Goal: Check status: Check status

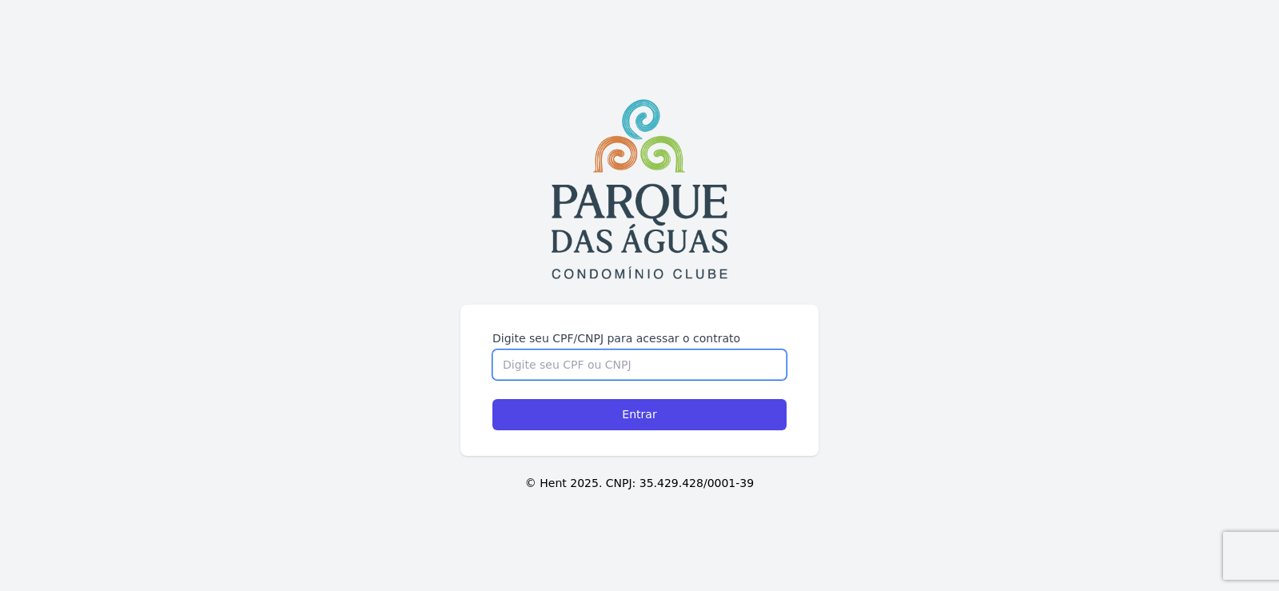
click at [535, 372] on input "Digite seu CPF/CNPJ para acessar o contrato" at bounding box center [639, 364] width 294 height 30
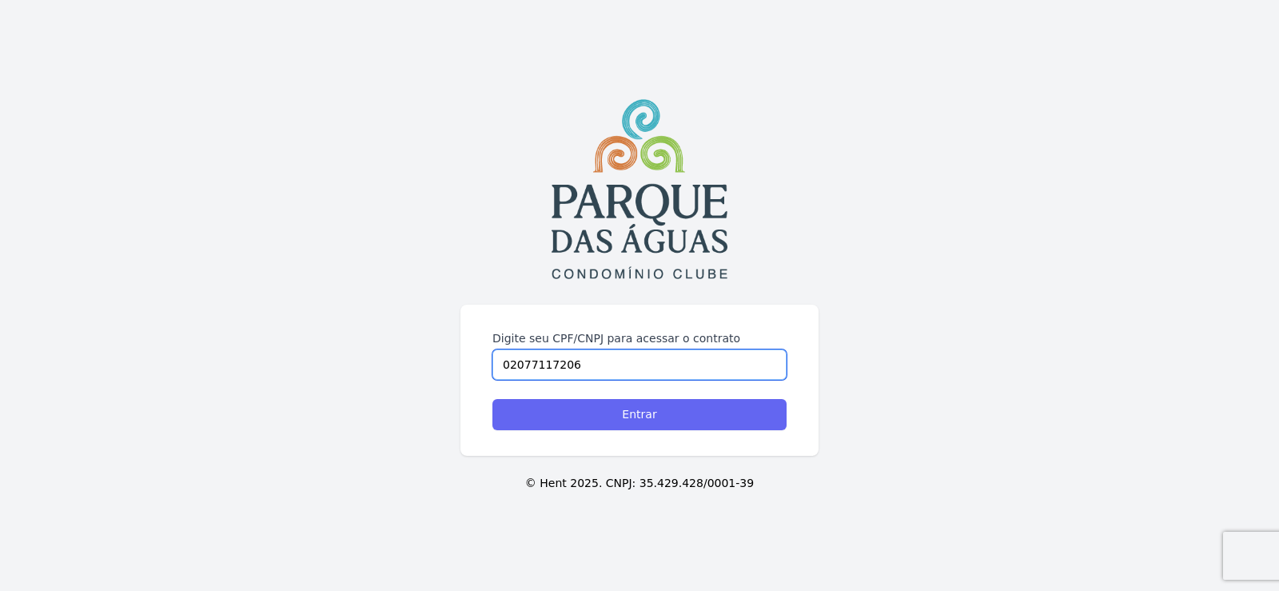
type input "02077117206"
click at [657, 425] on input "Entrar" at bounding box center [639, 414] width 294 height 31
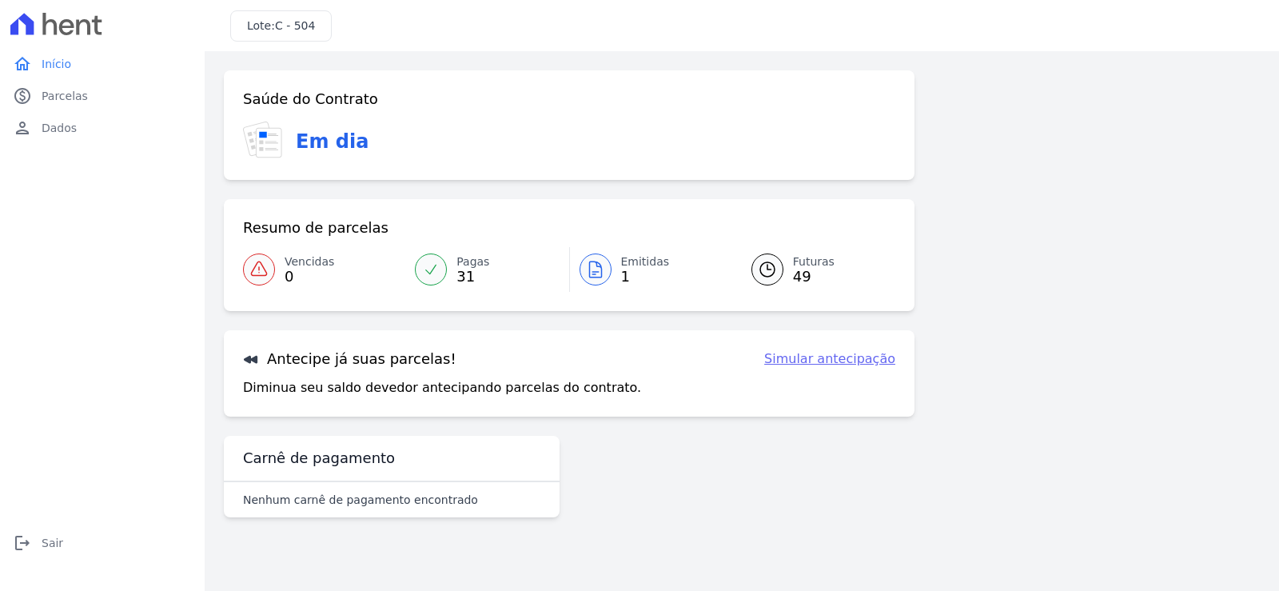
click at [770, 268] on icon at bounding box center [767, 269] width 19 height 19
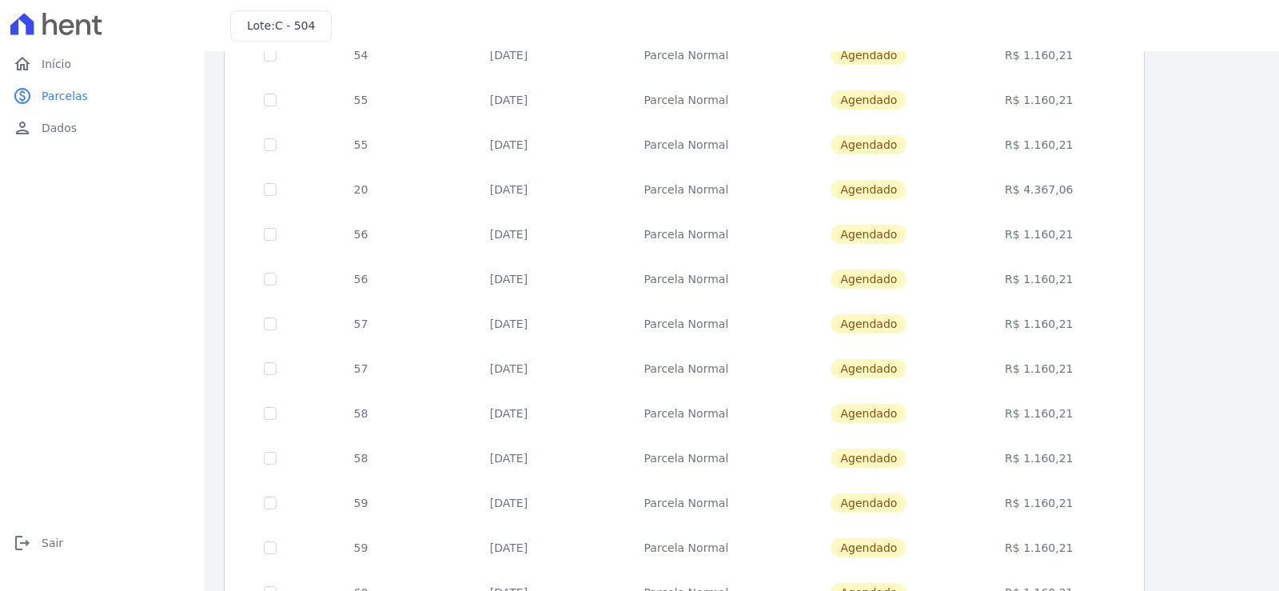
scroll to position [240, 0]
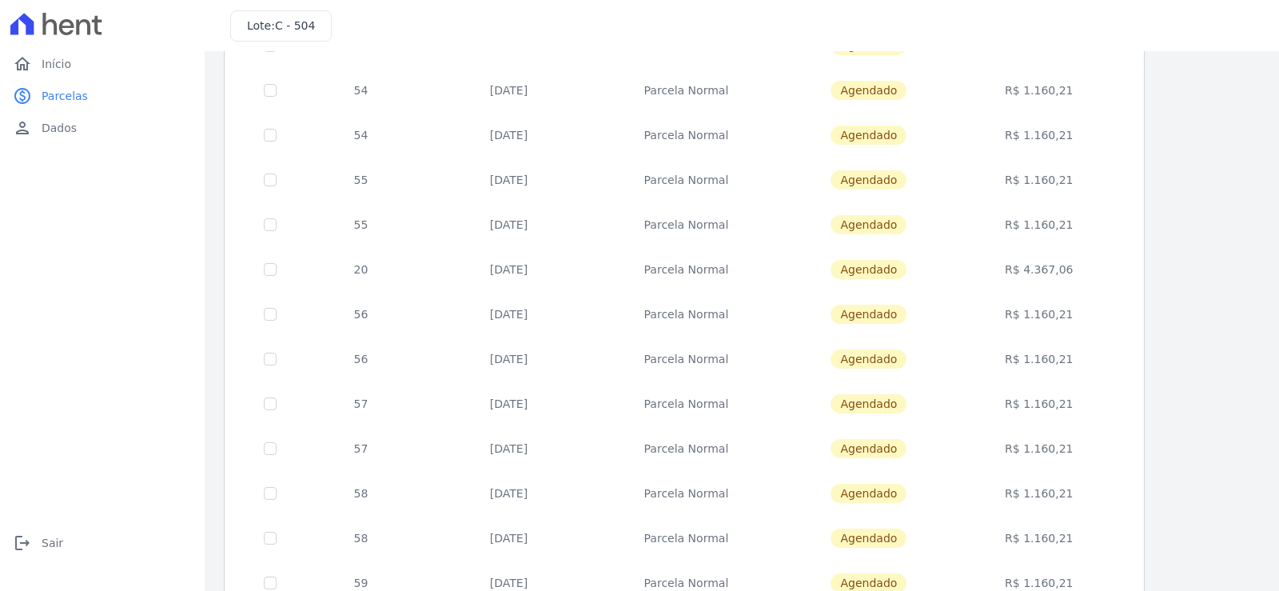
drag, startPoint x: 734, startPoint y: 268, endPoint x: 348, endPoint y: 274, distance: 386.0
click at [348, 274] on tr "20 [DATE] [GEOGRAPHIC_DATA] [GEOGRAPHIC_DATA] R$ 4.367,06" at bounding box center [685, 269] width 880 height 45
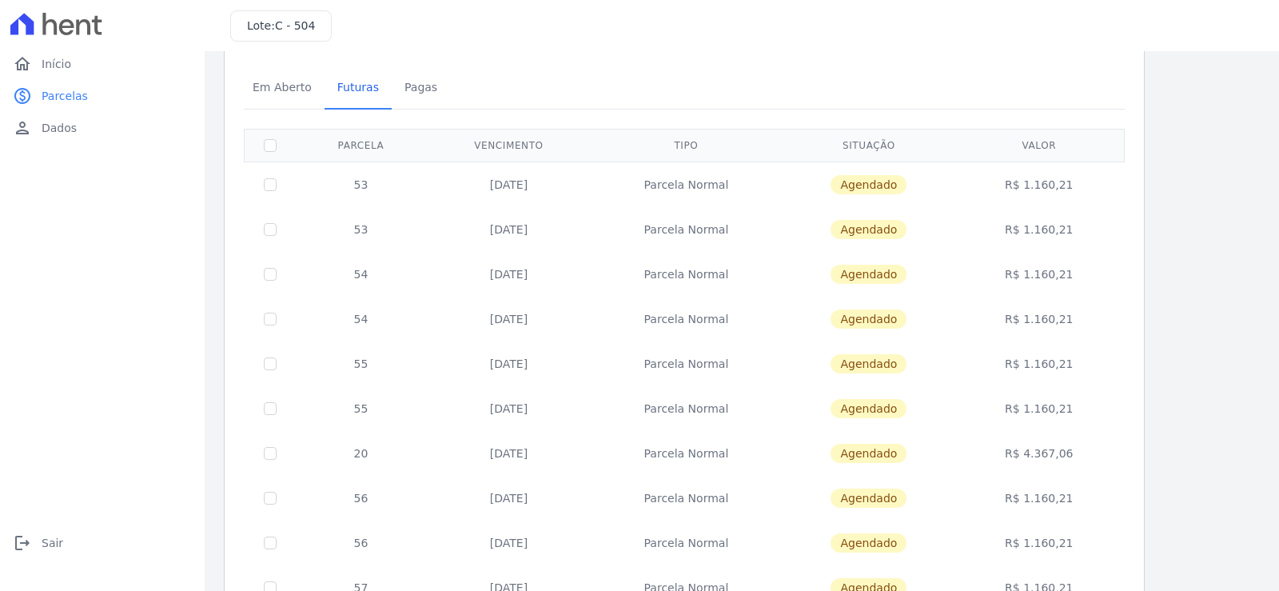
scroll to position [0, 0]
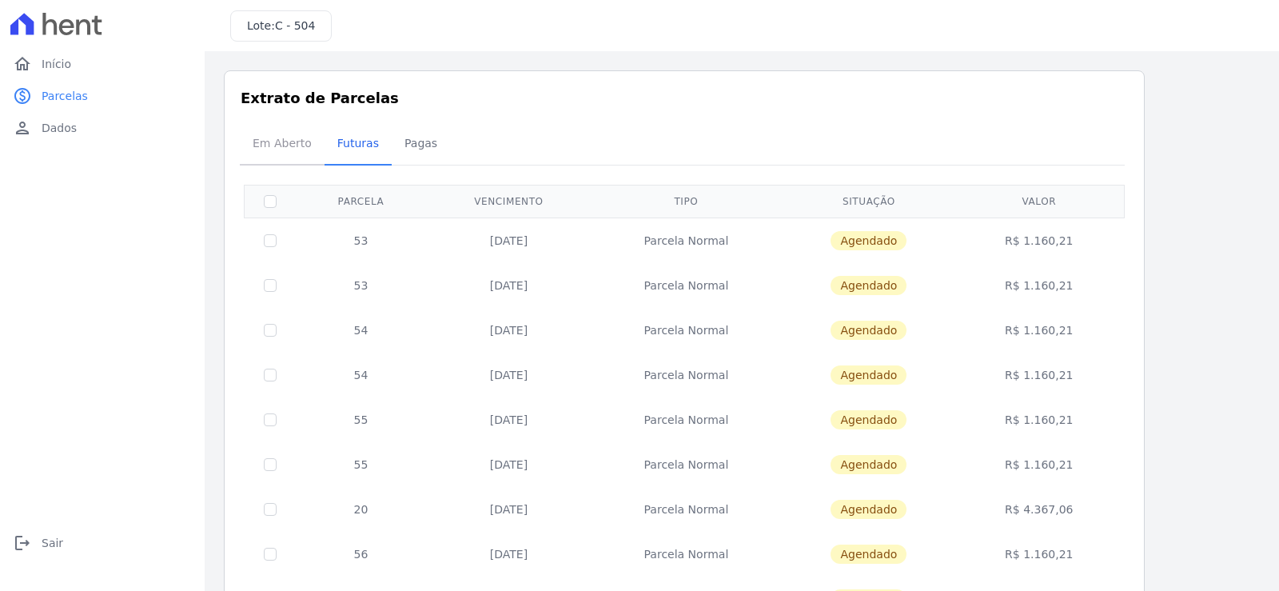
click at [264, 141] on span "Em Aberto" at bounding box center [282, 143] width 78 height 32
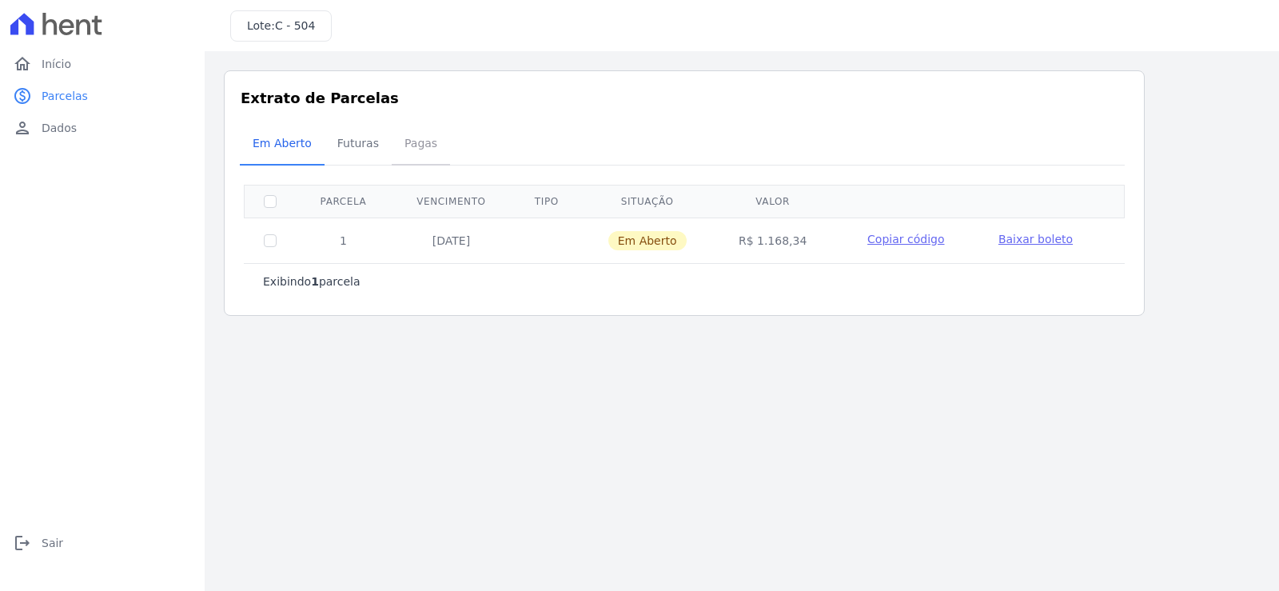
click at [415, 145] on span "Pagas" at bounding box center [421, 143] width 52 height 32
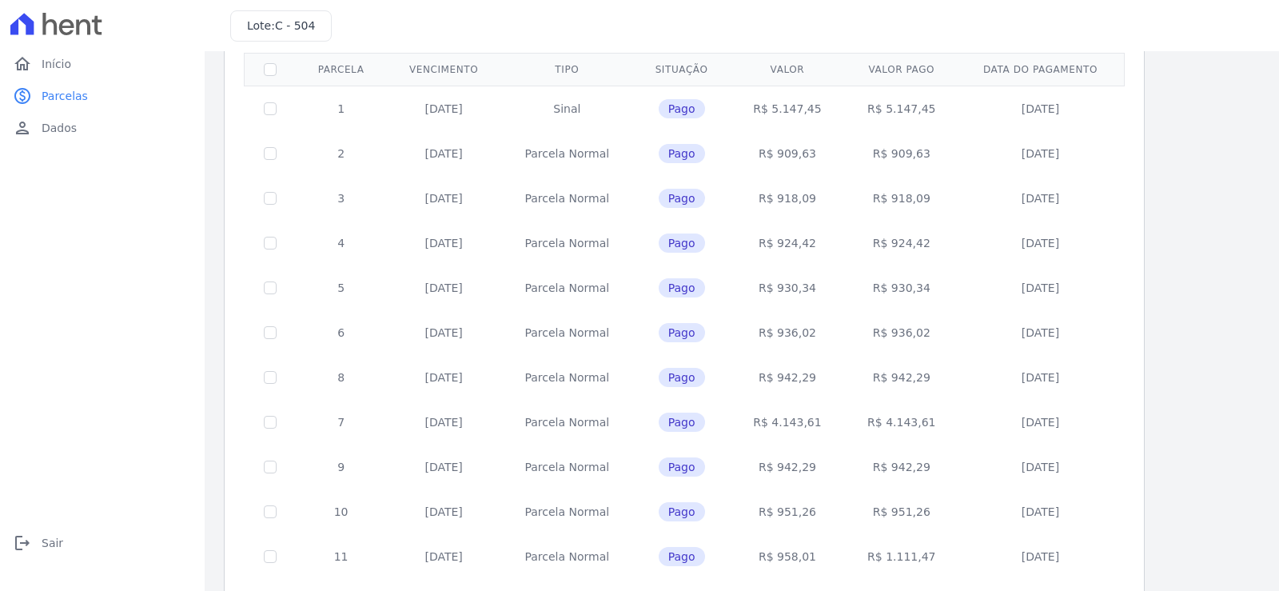
scroll to position [160, 0]
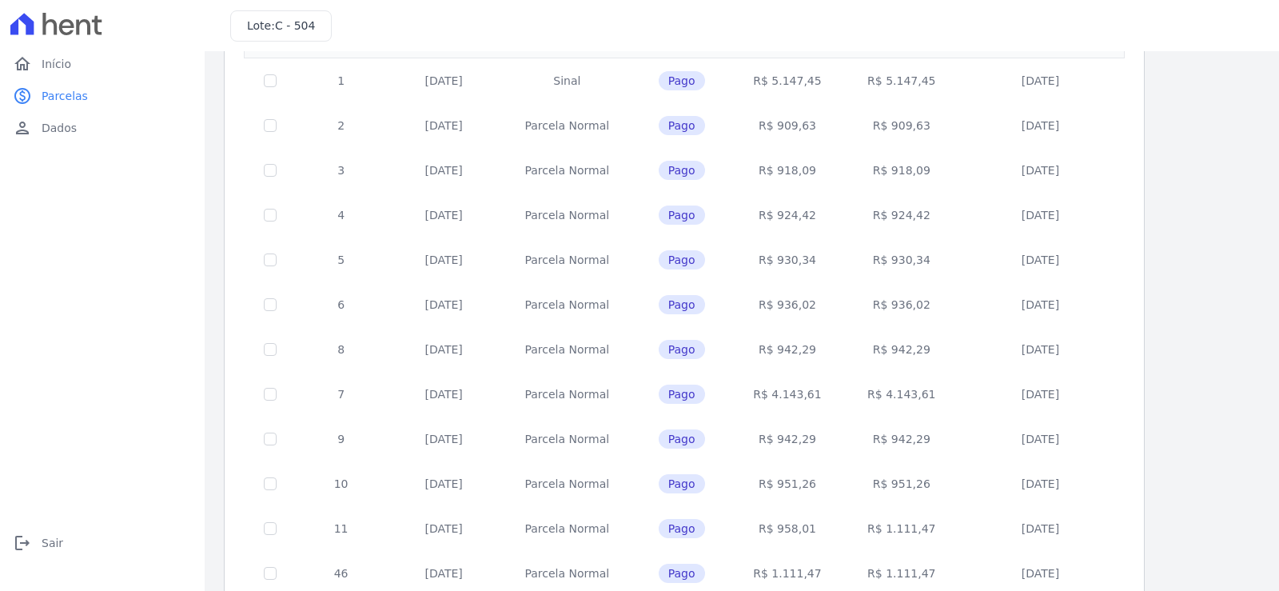
drag, startPoint x: 789, startPoint y: 397, endPoint x: 831, endPoint y: 397, distance: 42.4
click at [831, 397] on td "R$ 4.143,61" at bounding box center [787, 394] width 114 height 45
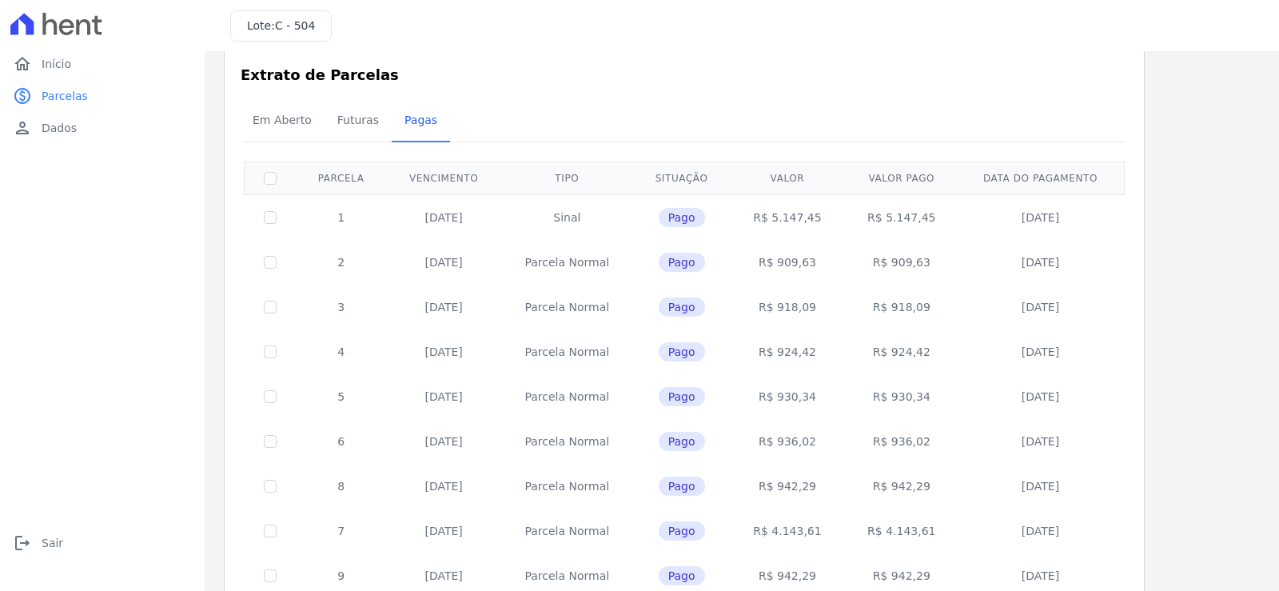
scroll to position [80, 0]
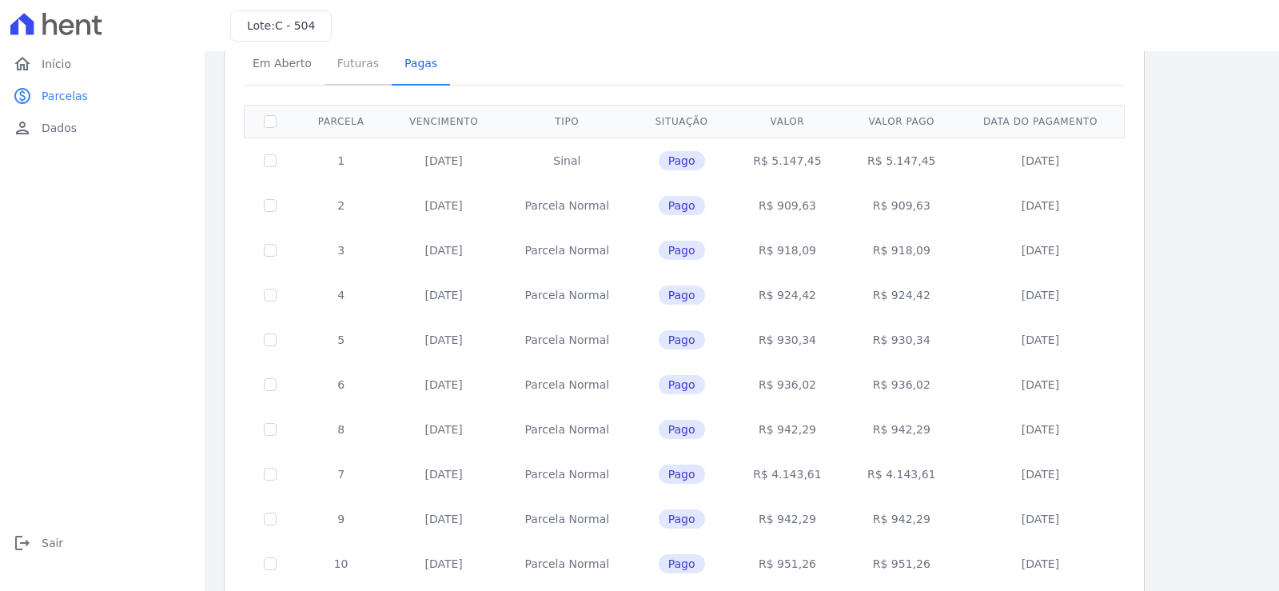
click at [352, 60] on span "Futuras" at bounding box center [358, 63] width 61 height 32
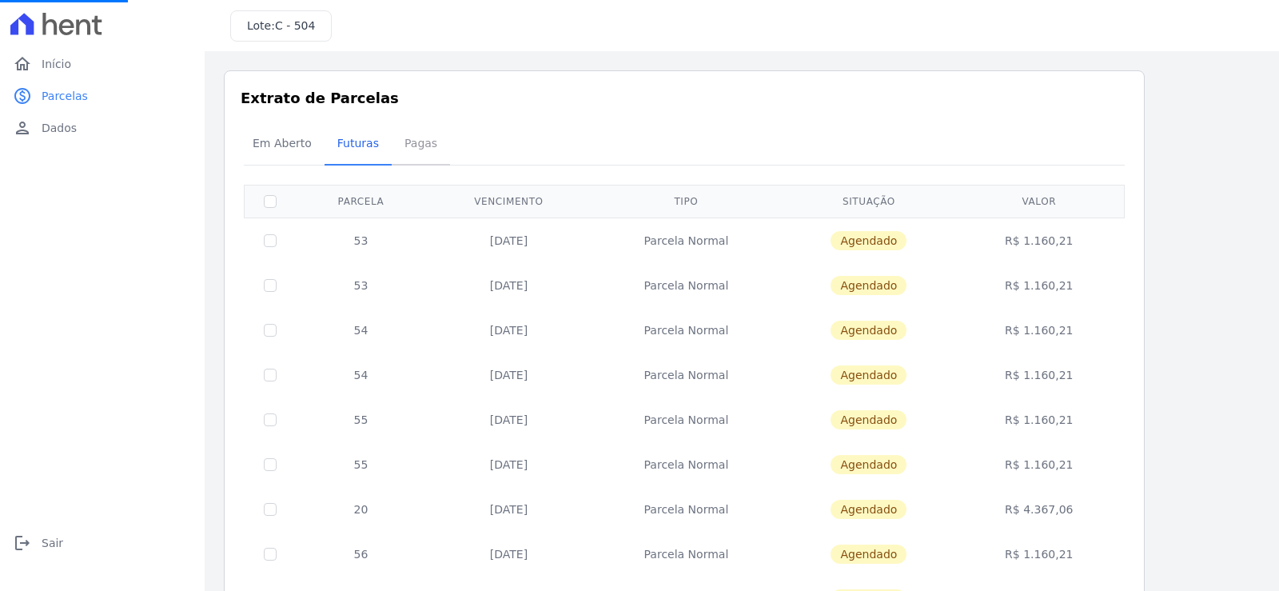
click at [418, 136] on span "Pagas" at bounding box center [421, 143] width 52 height 32
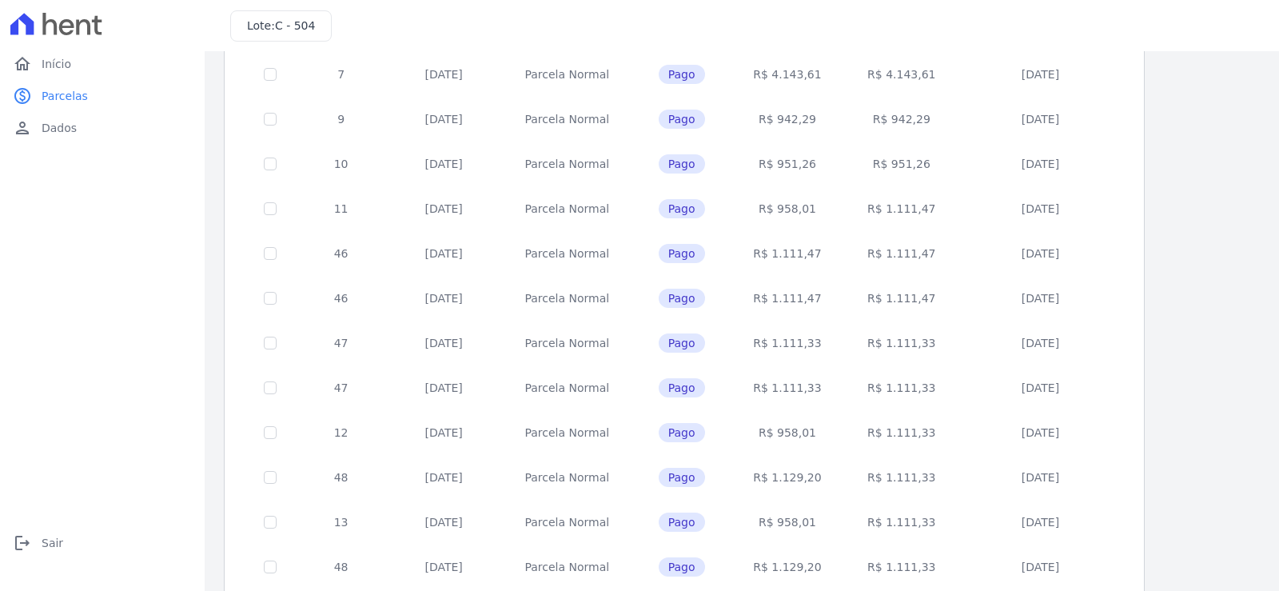
scroll to position [615, 0]
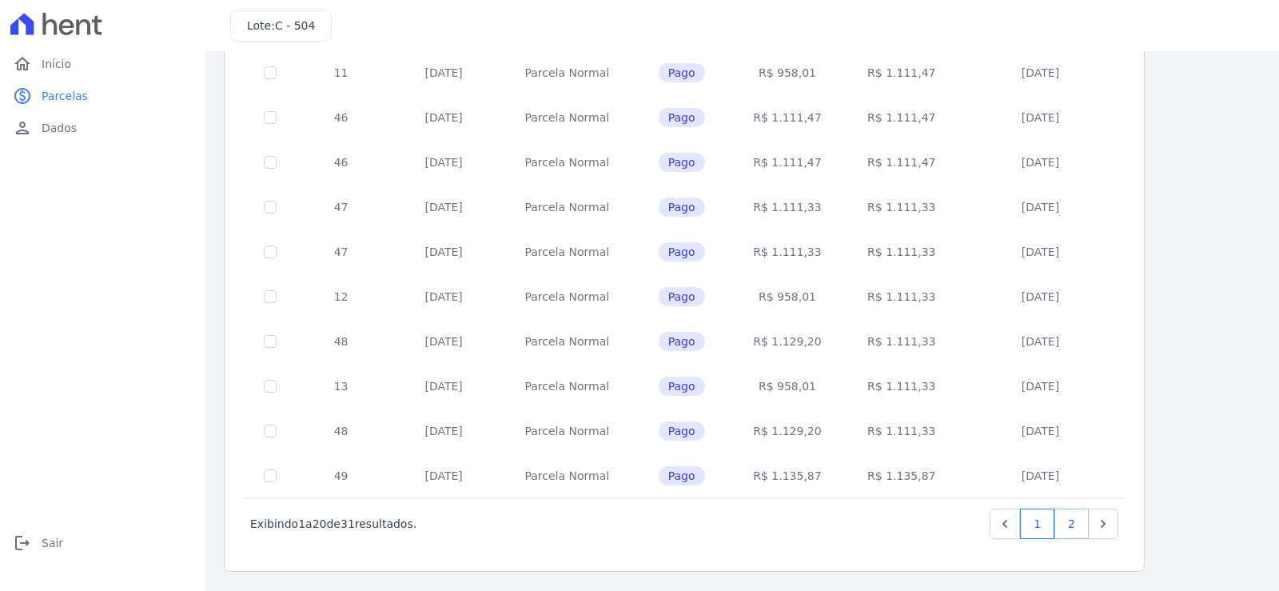
click at [1072, 520] on link "2" at bounding box center [1071, 523] width 34 height 30
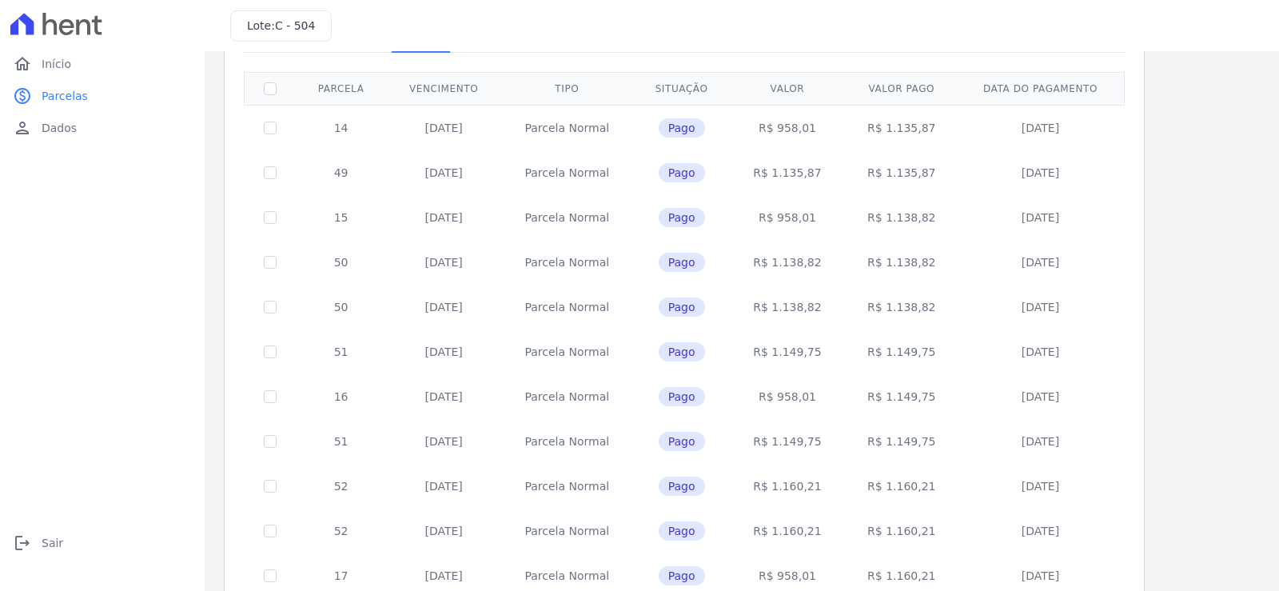
scroll to position [213, 0]
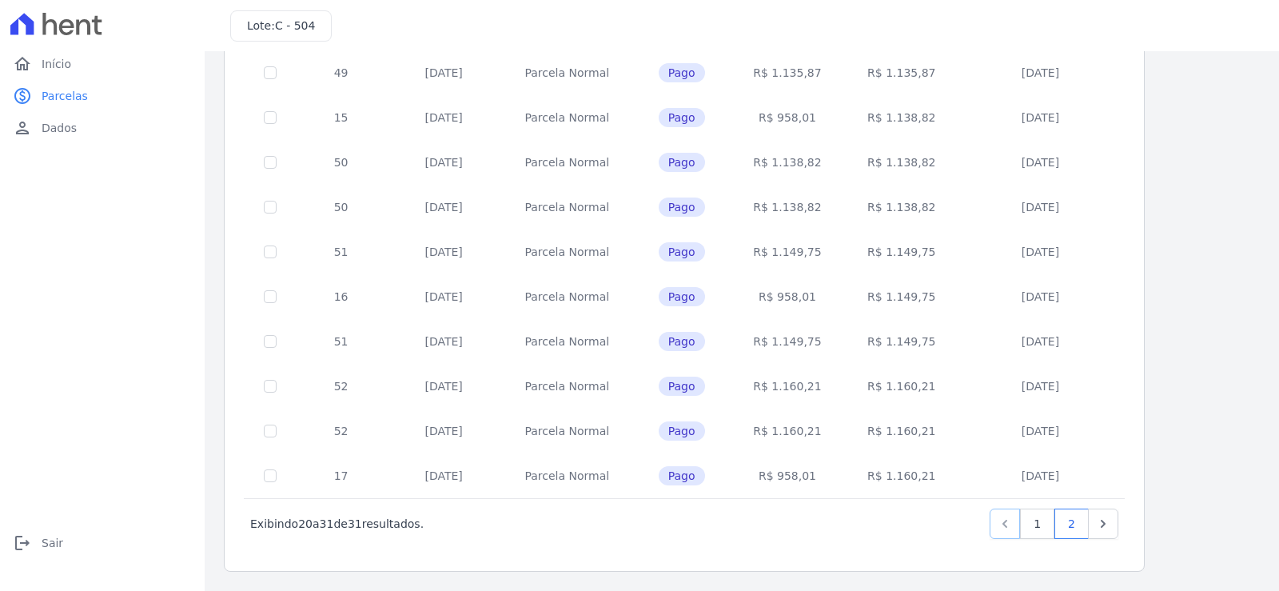
click at [1004, 527] on icon "Previous" at bounding box center [1004, 523] width 16 height 16
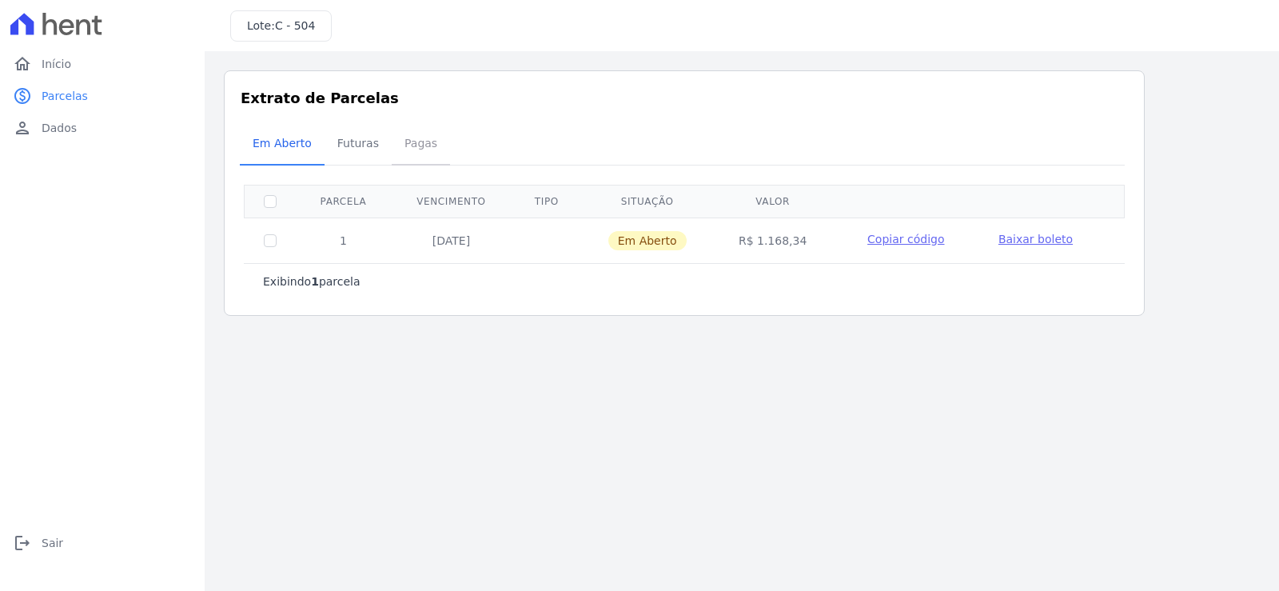
click at [418, 142] on span "Pagas" at bounding box center [421, 143] width 52 height 32
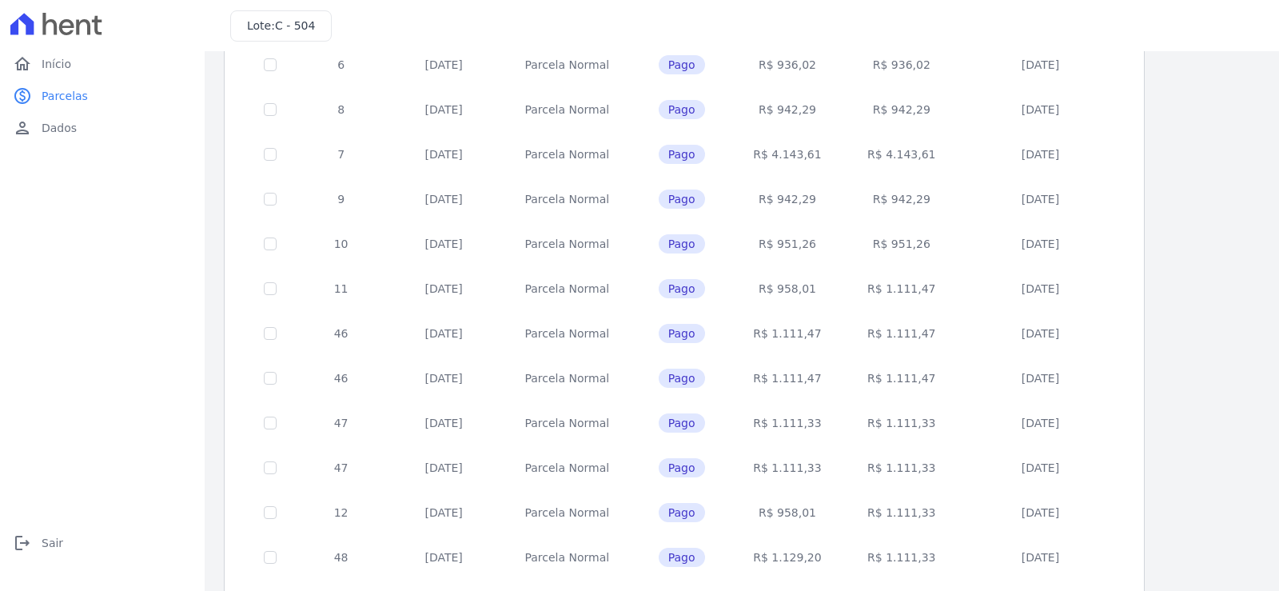
scroll to position [615, 0]
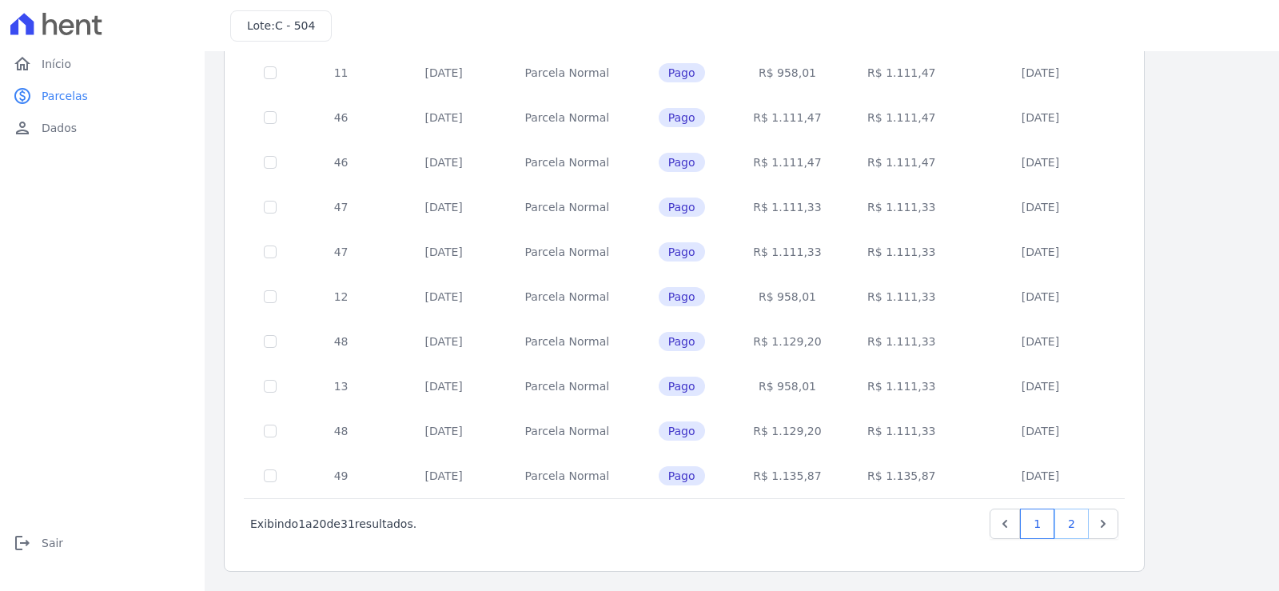
click at [1080, 528] on link "2" at bounding box center [1071, 523] width 34 height 30
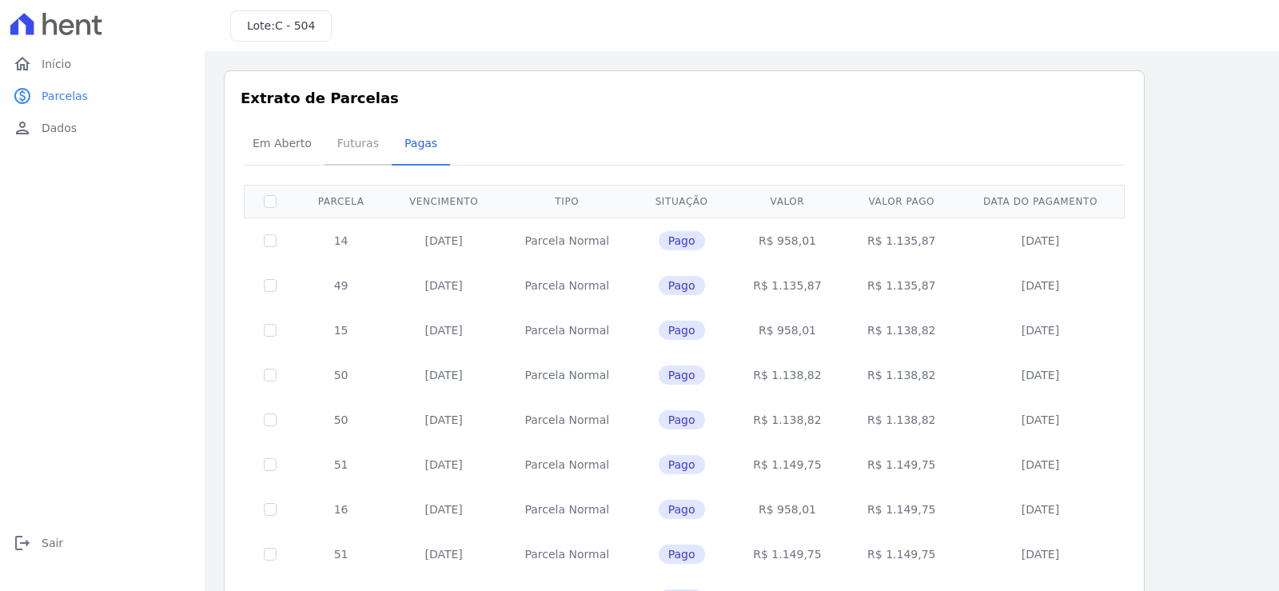
click at [349, 143] on span "Futuras" at bounding box center [358, 143] width 61 height 32
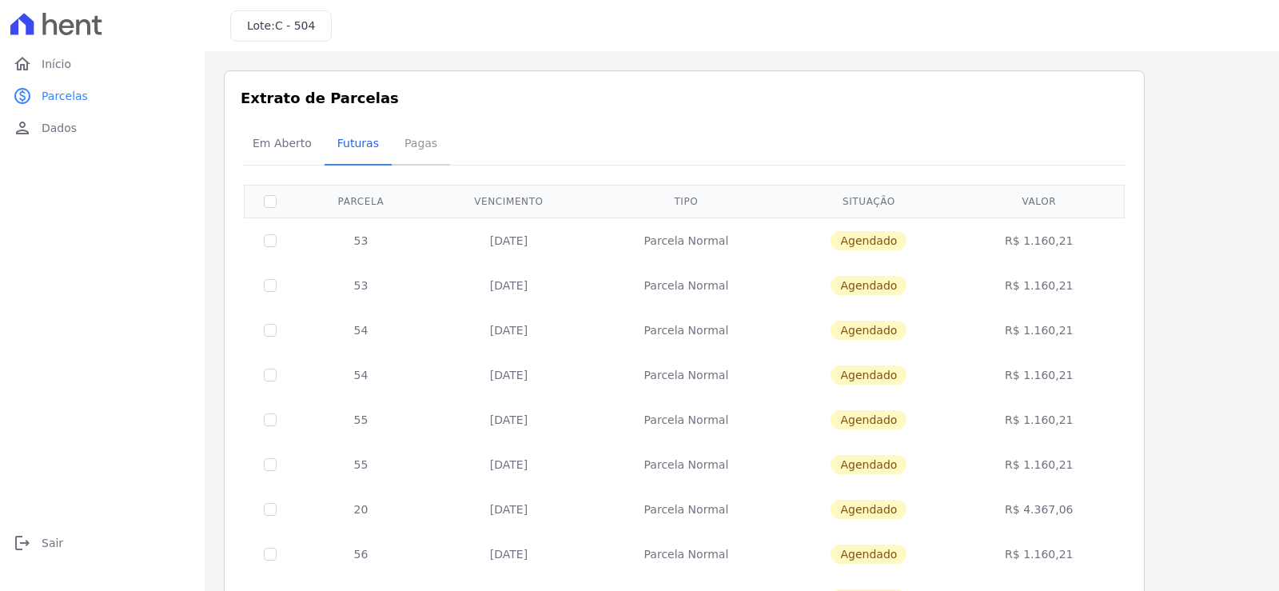
click at [412, 140] on span "Pagas" at bounding box center [421, 143] width 52 height 32
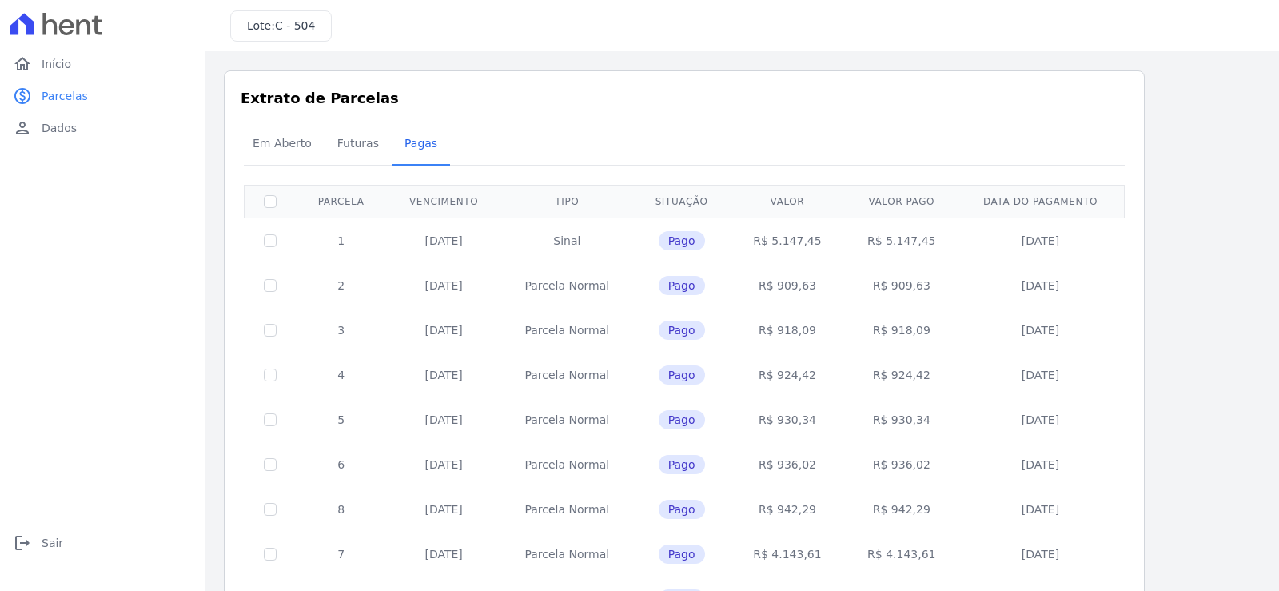
drag, startPoint x: 420, startPoint y: 237, endPoint x: 479, endPoint y: 237, distance: 59.1
click at [479, 237] on td "[DATE]" at bounding box center [443, 240] width 115 height 46
drag, startPoint x: 422, startPoint y: 286, endPoint x: 480, endPoint y: 286, distance: 58.3
click at [479, 286] on td "[DATE]" at bounding box center [443, 285] width 115 height 45
click at [461, 332] on td "[DATE]" at bounding box center [443, 330] width 115 height 45
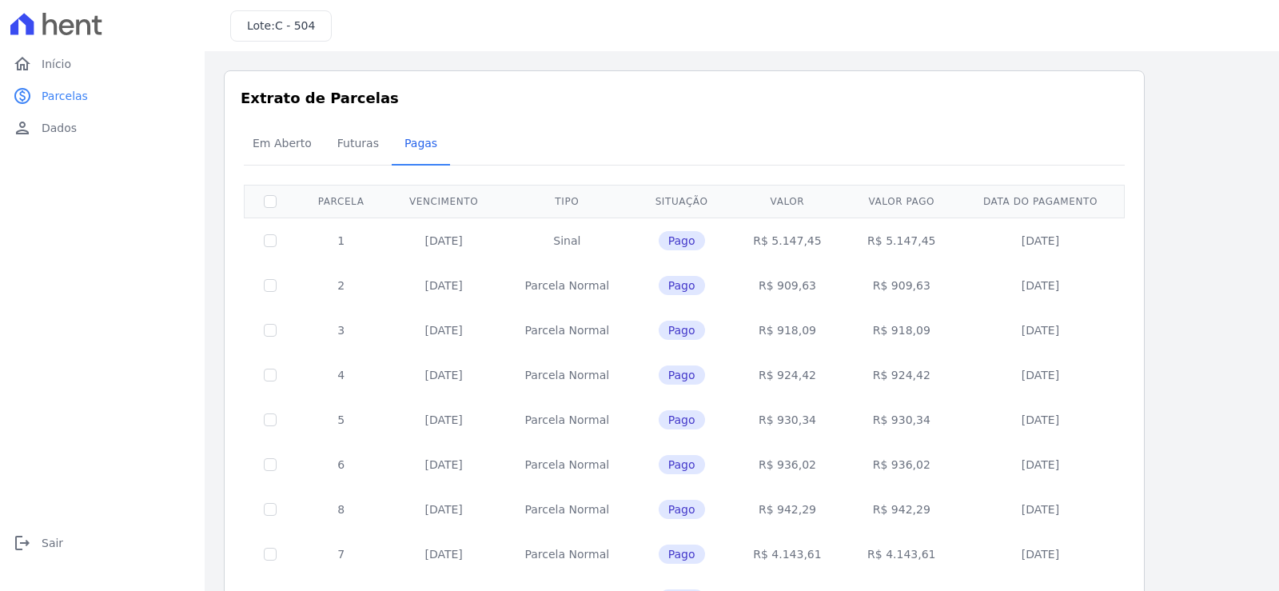
drag, startPoint x: 447, startPoint y: 372, endPoint x: 471, endPoint y: 376, distance: 23.4
click at [471, 376] on td "[DATE]" at bounding box center [443, 374] width 115 height 45
click at [440, 427] on td "[DATE]" at bounding box center [443, 419] width 115 height 45
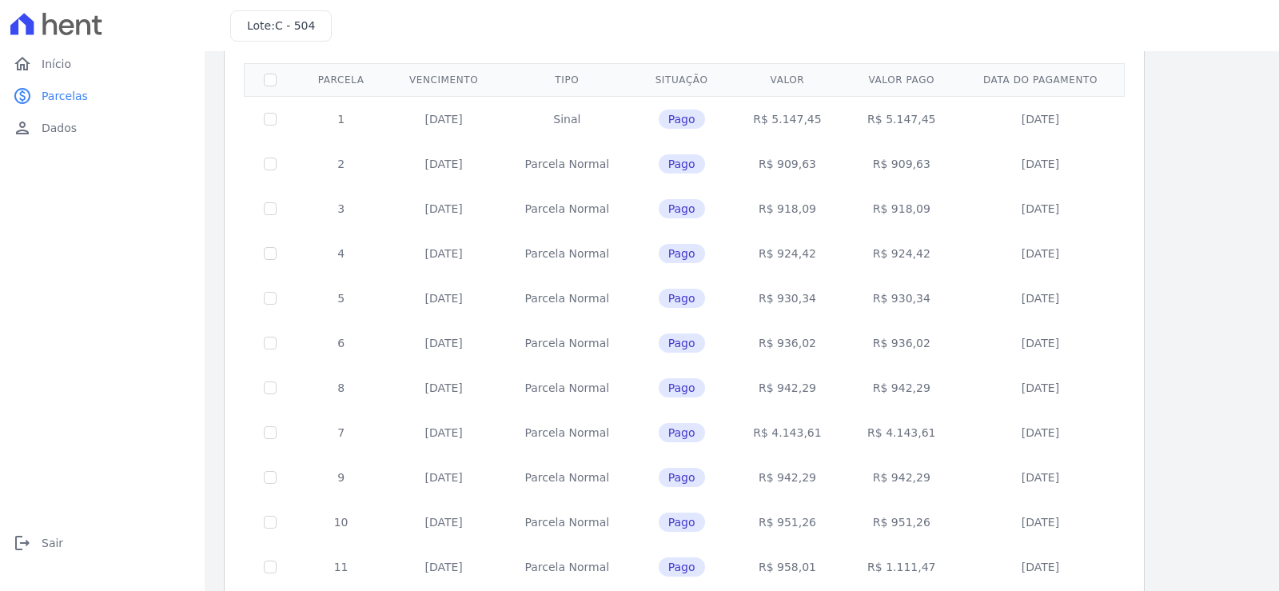
scroll to position [160, 0]
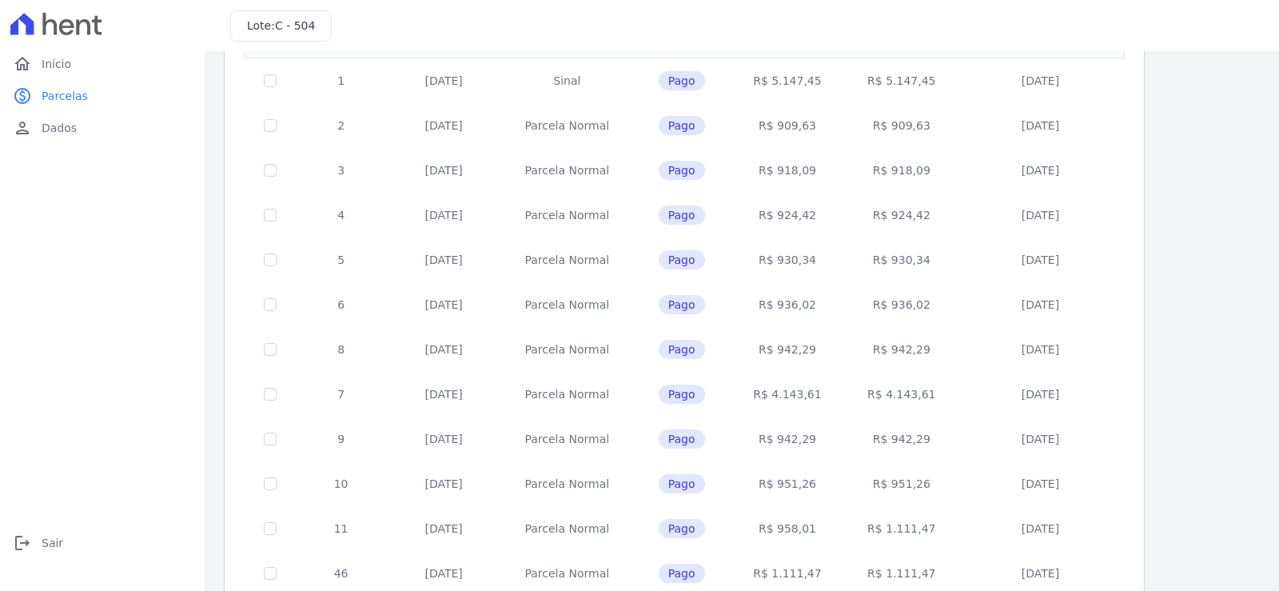
drag, startPoint x: 436, startPoint y: 398, endPoint x: 451, endPoint y: 399, distance: 14.4
click at [451, 399] on td "[DATE]" at bounding box center [443, 394] width 115 height 45
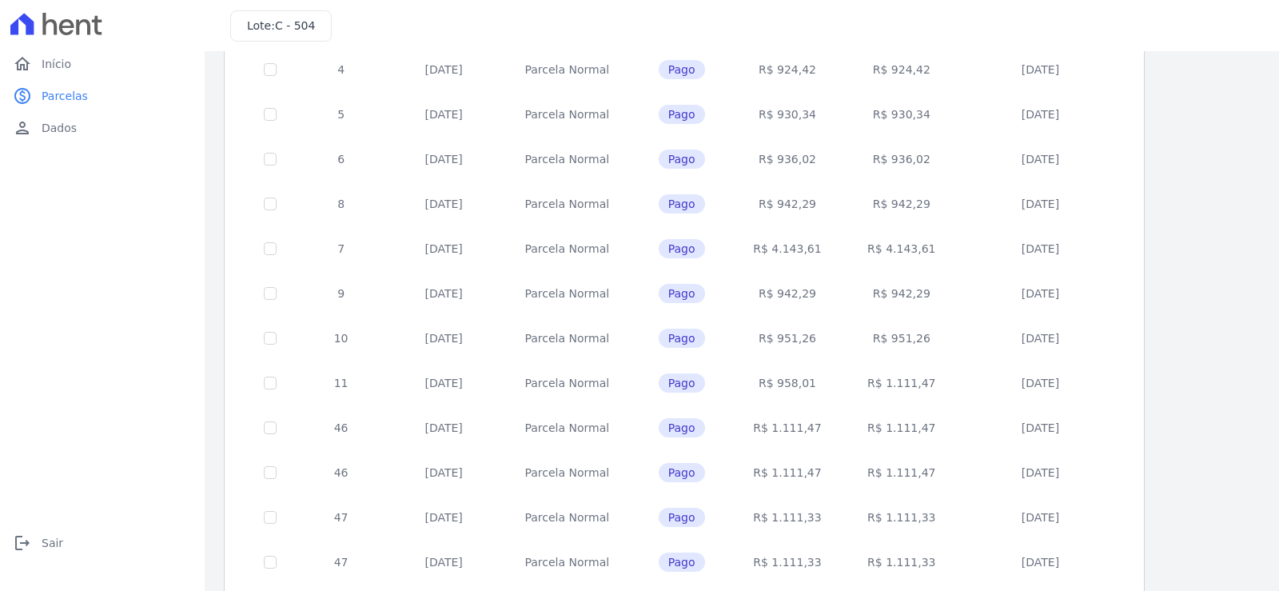
scroll to position [320, 0]
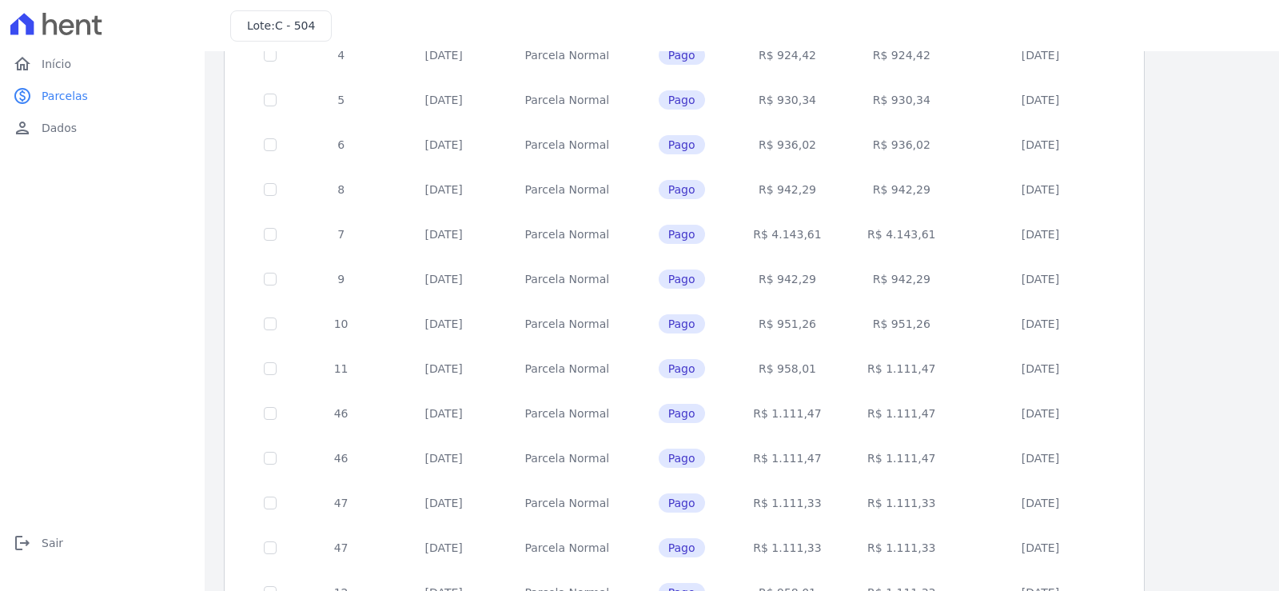
click at [469, 370] on td "[DATE]" at bounding box center [443, 368] width 115 height 45
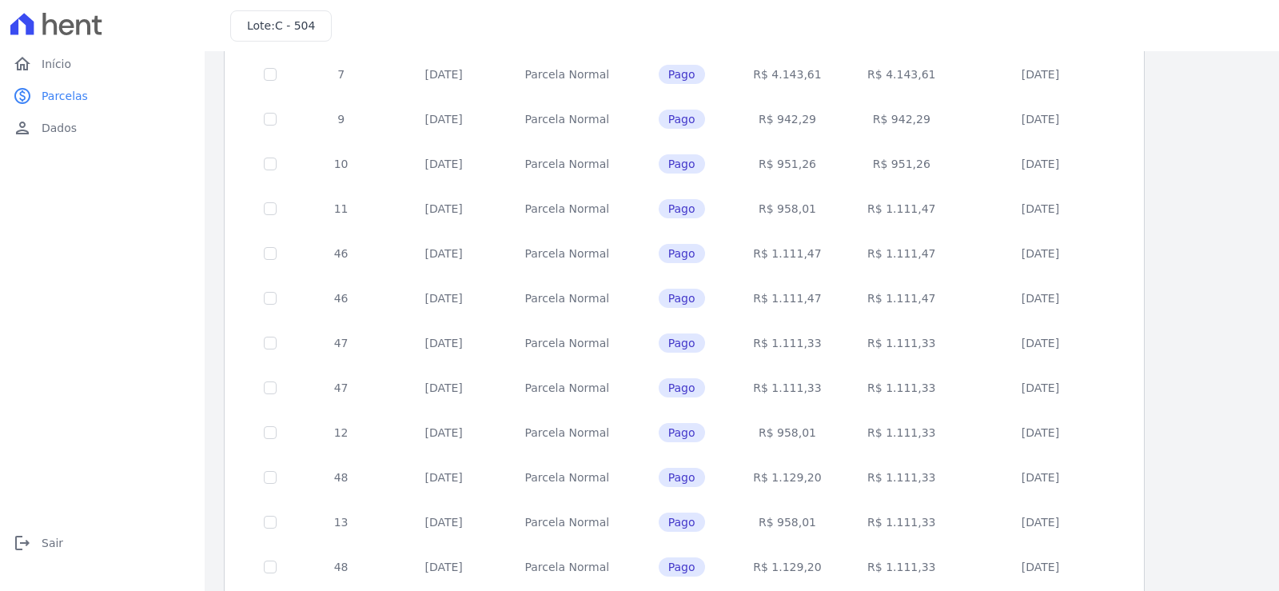
drag, startPoint x: 420, startPoint y: 253, endPoint x: 469, endPoint y: 297, distance: 65.6
click at [469, 297] on tbody "1 [DATE] [GEOGRAPHIC_DATA] Pago R$ 5.147,45 R$ 5.147,45 [DATE] 2 [DATE] [GEOGRA…" at bounding box center [685, 186] width 880 height 896
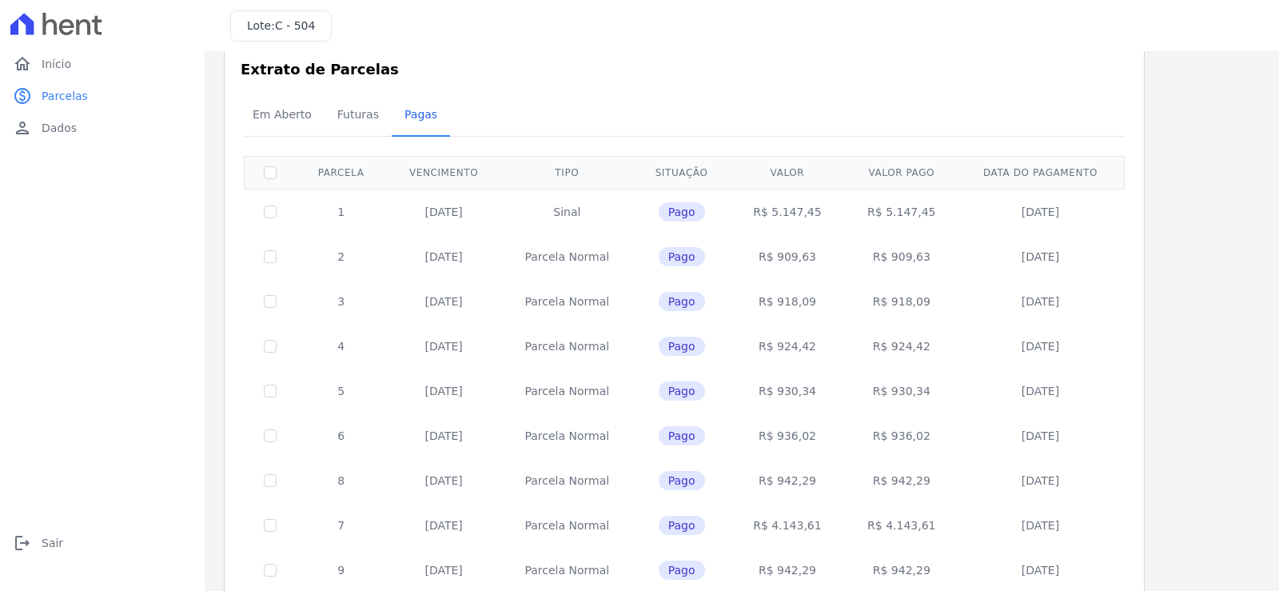
scroll to position [0, 0]
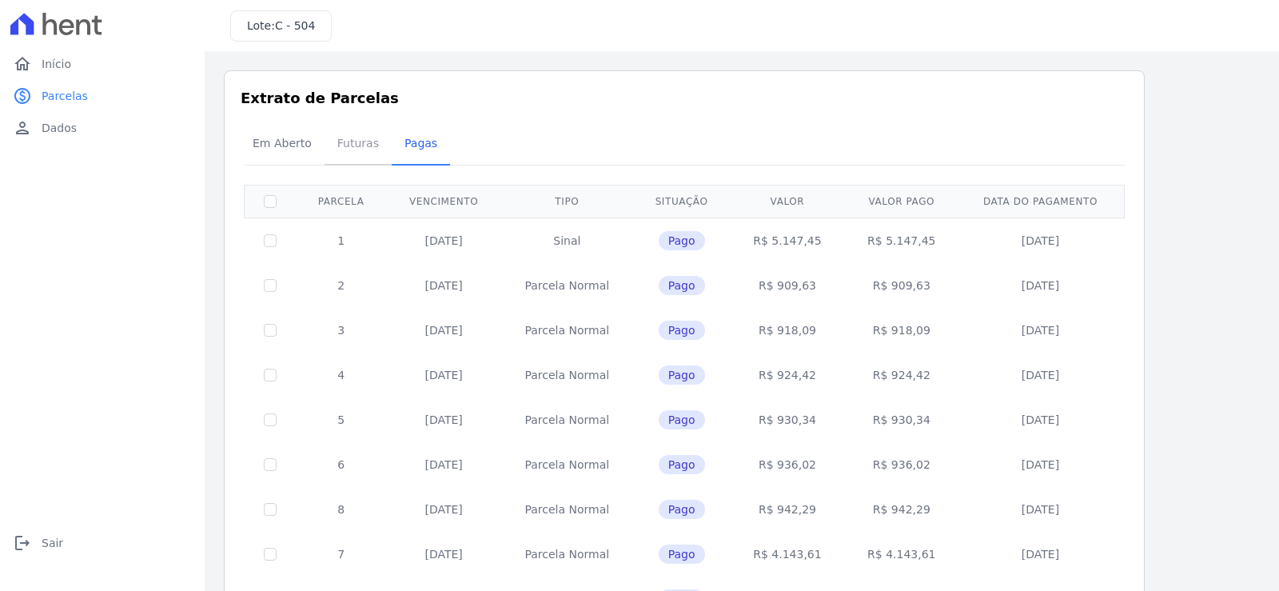
click at [349, 145] on span "Futuras" at bounding box center [358, 143] width 61 height 32
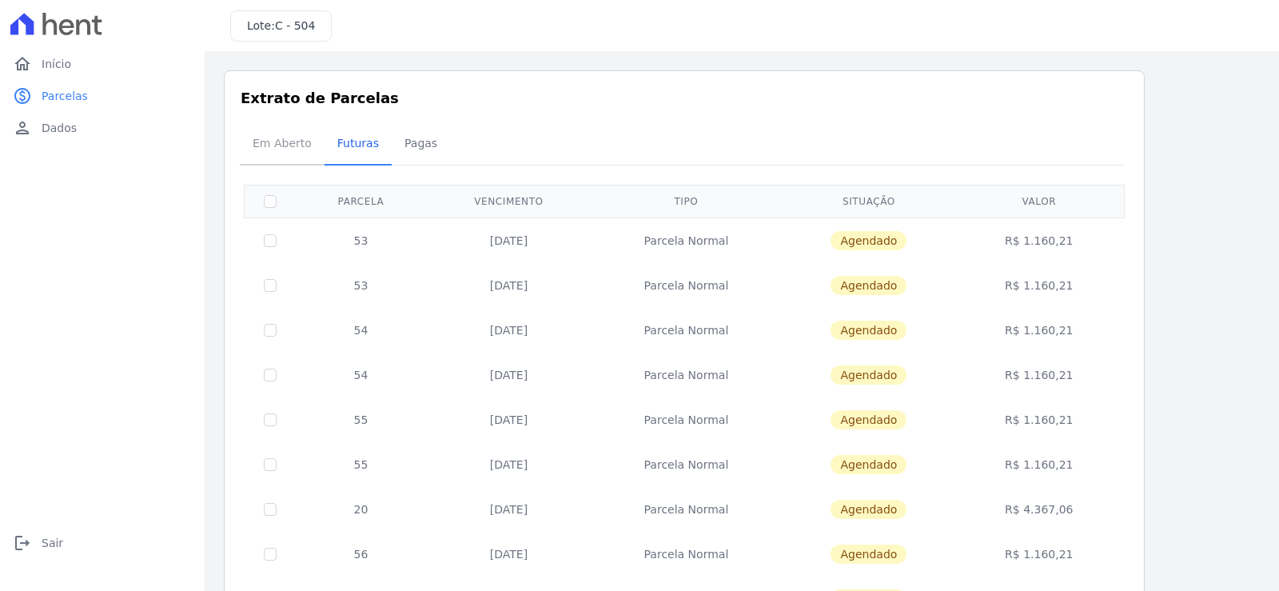
click at [284, 145] on span "Em Aberto" at bounding box center [282, 143] width 78 height 32
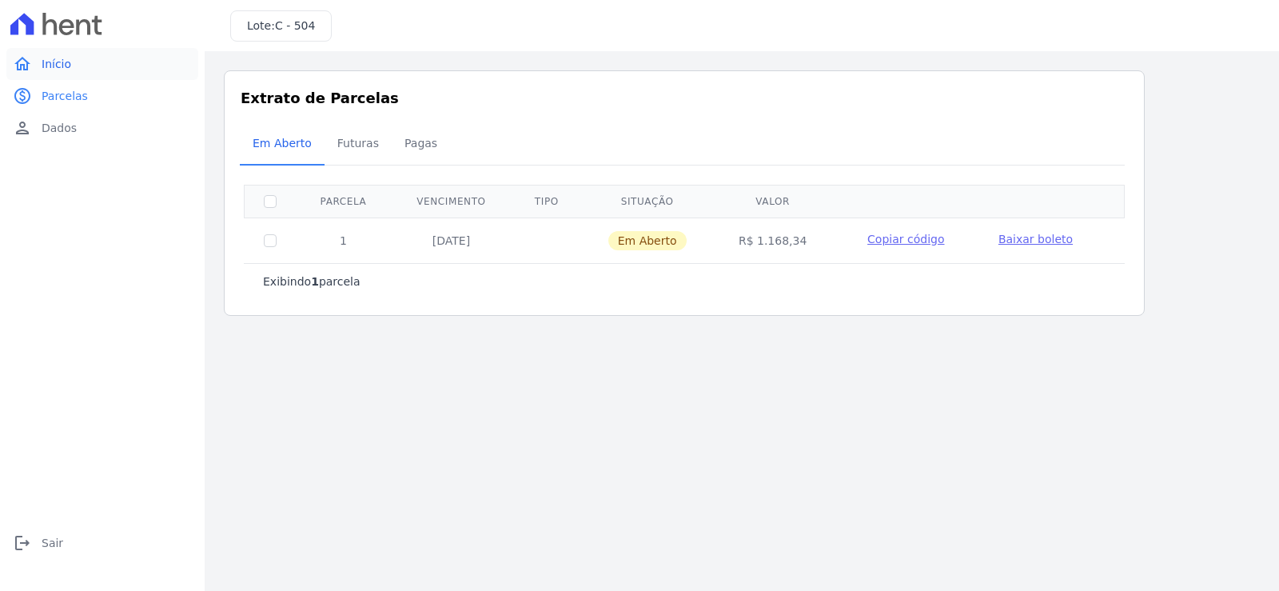
click at [51, 68] on span "Início" at bounding box center [57, 64] width 30 height 16
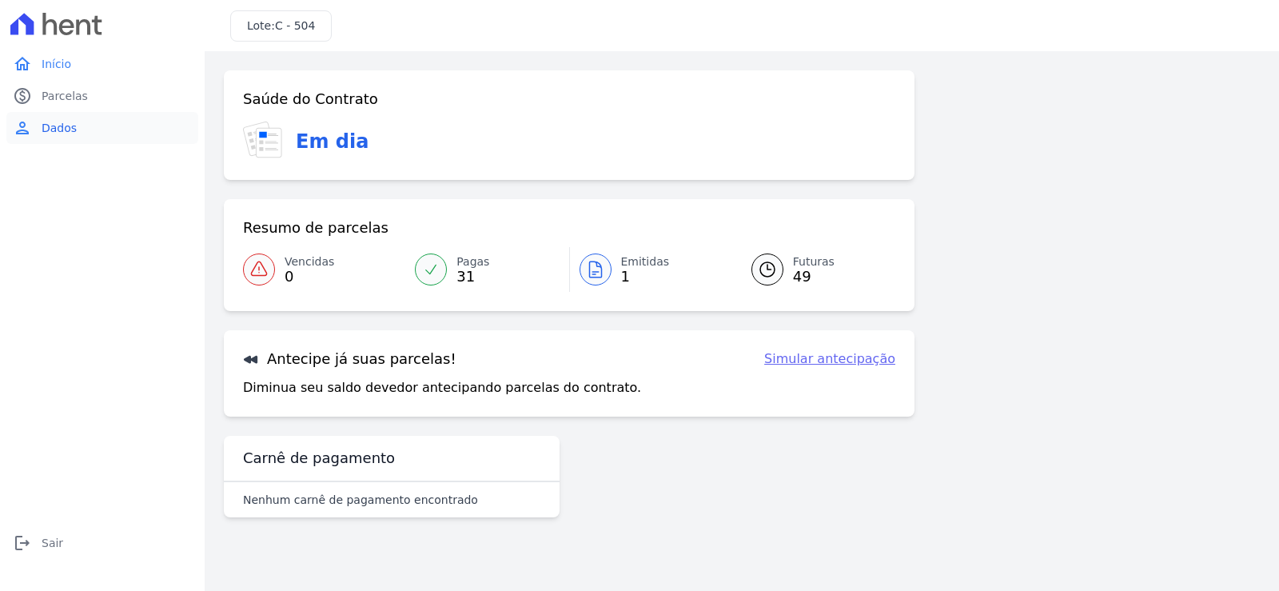
click at [73, 120] on span "Dados" at bounding box center [59, 128] width 35 height 16
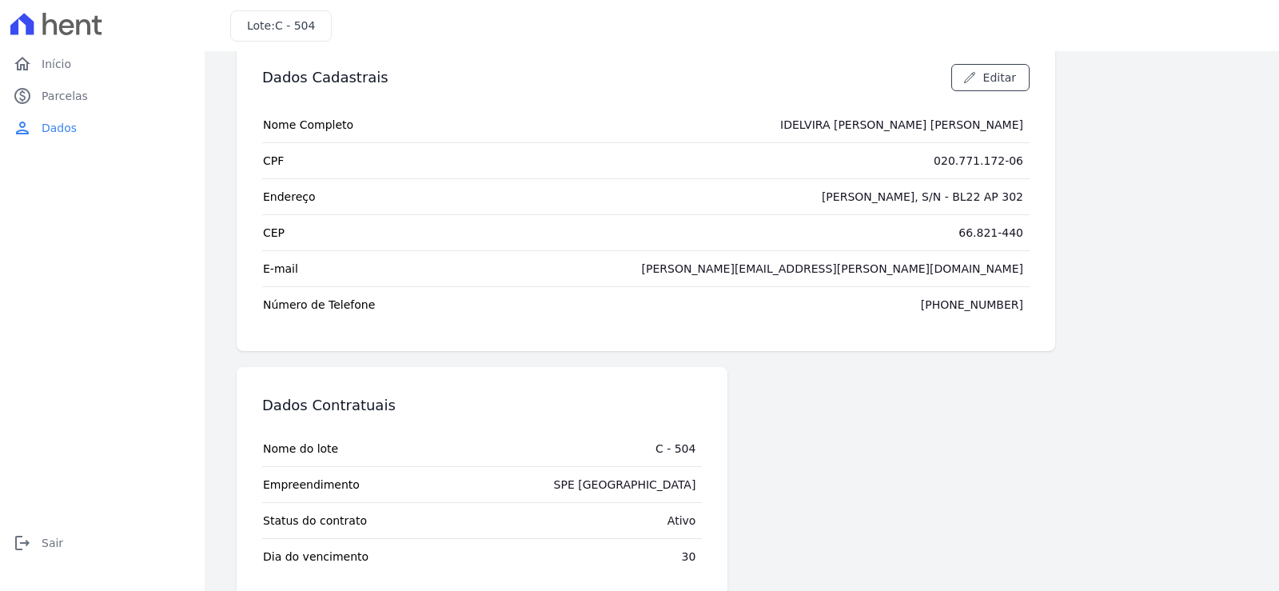
scroll to position [66, 0]
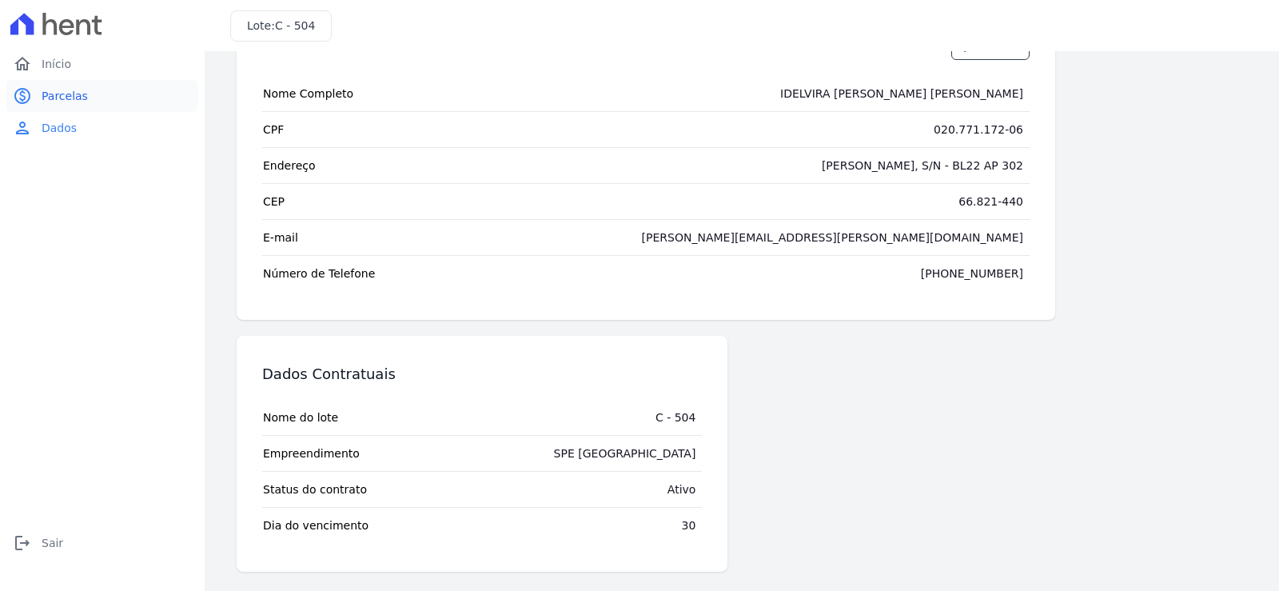
click at [77, 96] on span "Parcelas" at bounding box center [65, 96] width 46 height 16
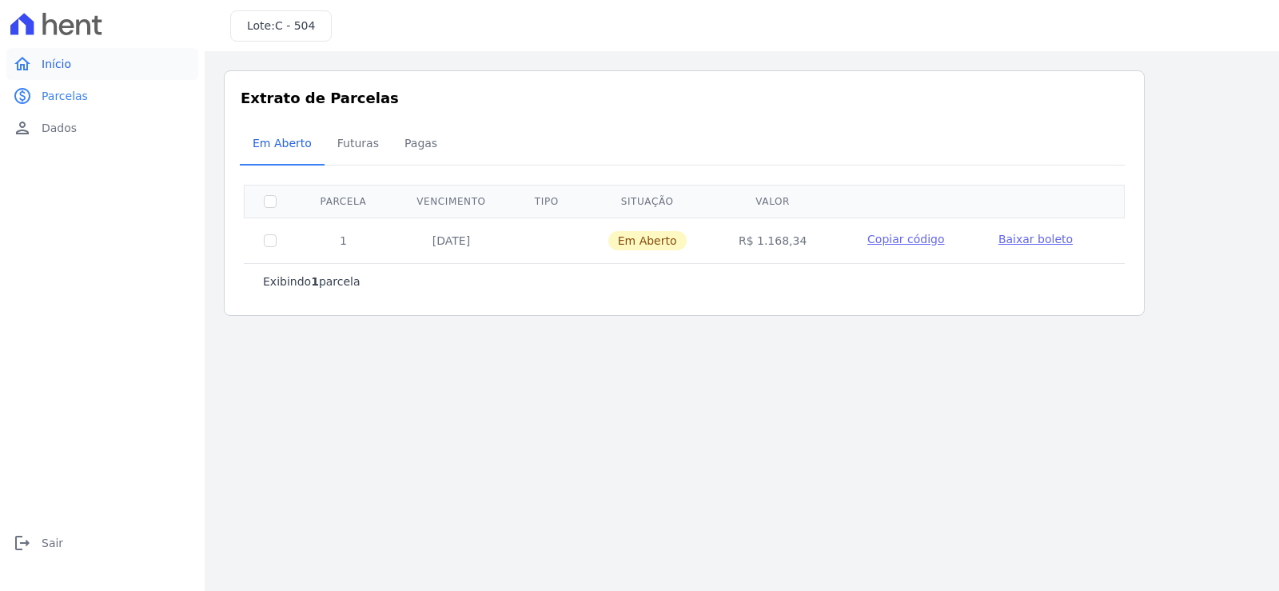
click at [67, 73] on link "home Início" at bounding box center [102, 64] width 192 height 32
